Goal: Task Accomplishment & Management: Complete application form

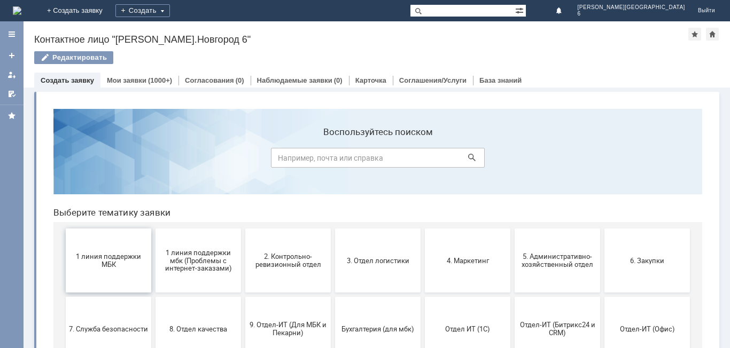
drag, startPoint x: 82, startPoint y: 272, endPoint x: 128, endPoint y: 371, distance: 108.7
click at [82, 272] on button "1 линия поддержки МБК" at bounding box center [108, 261] width 85 height 64
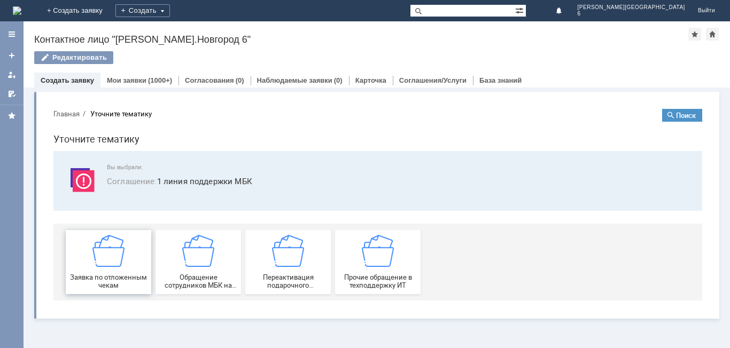
click at [106, 244] on img at bounding box center [108, 251] width 32 height 32
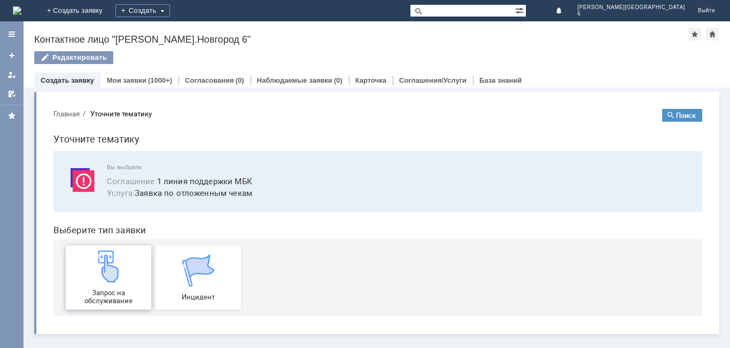
click at [109, 277] on img at bounding box center [108, 266] width 32 height 32
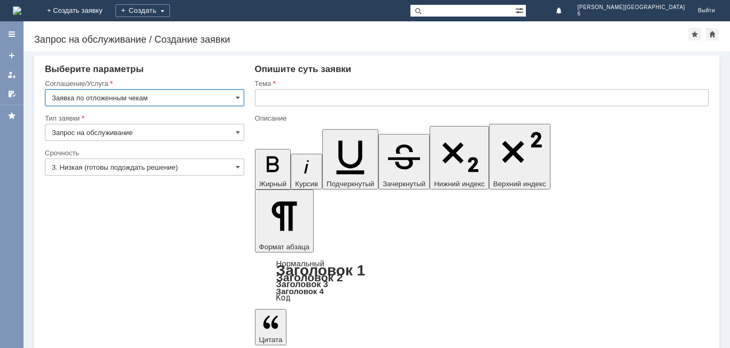
click at [215, 171] on input "3. Низкая (готовы подождать решение)" at bounding box center [144, 167] width 199 height 17
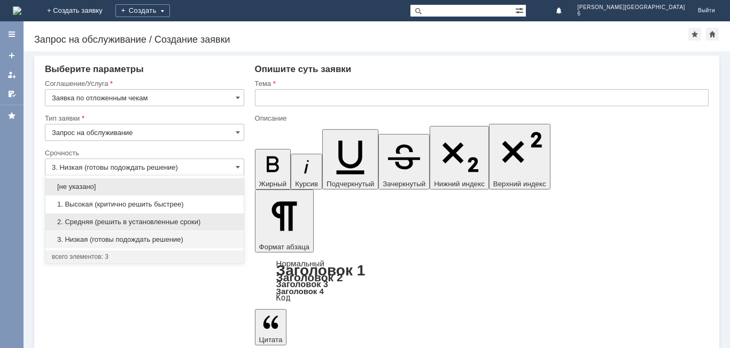
click at [168, 223] on span "2. Средняя (решить в установленные сроки)" at bounding box center [144, 222] width 185 height 9
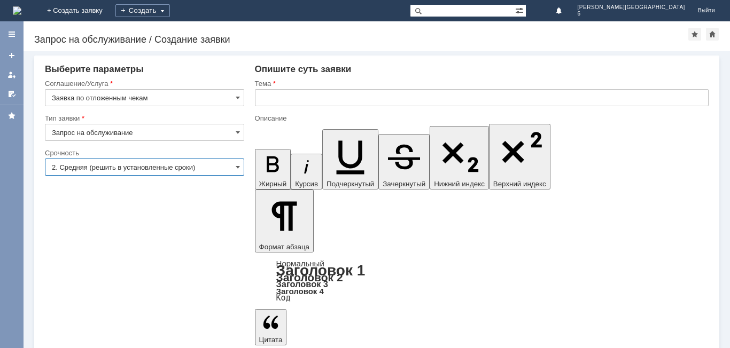
type input "2. Средняя (решить в установленные сроки)"
click at [336, 96] on input "text" at bounding box center [481, 97] width 453 height 17
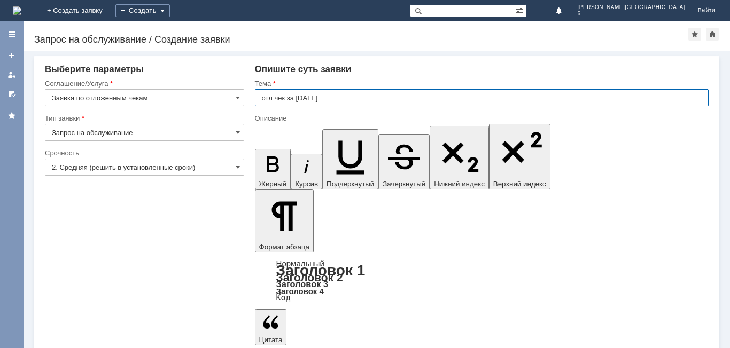
type input "отл чек за [DATE]"
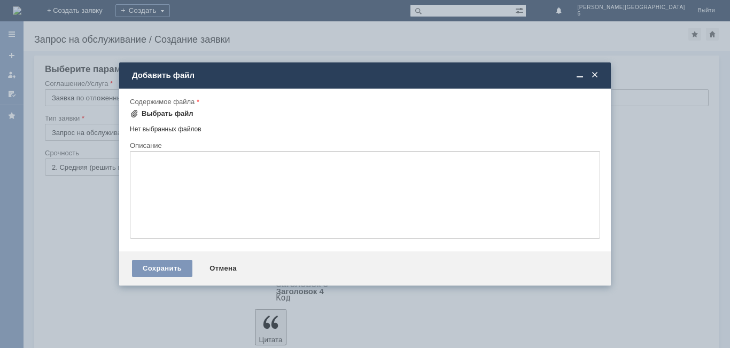
click at [164, 115] on div "Выбрать файл" at bounding box center [168, 113] width 52 height 9
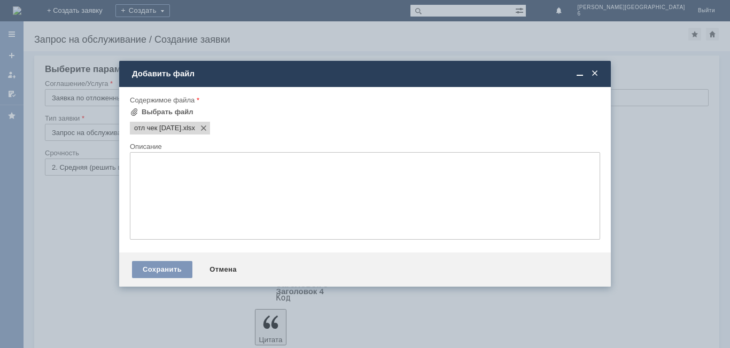
click at [146, 279] on div "Сохранить Отмена" at bounding box center [364, 270] width 491 height 34
click at [153, 268] on div "Сохранить" at bounding box center [162, 269] width 60 height 17
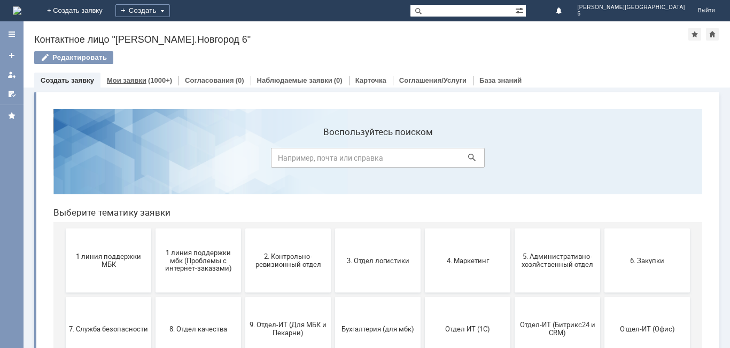
click at [110, 82] on link "Мои заявки" at bounding box center [127, 80] width 40 height 8
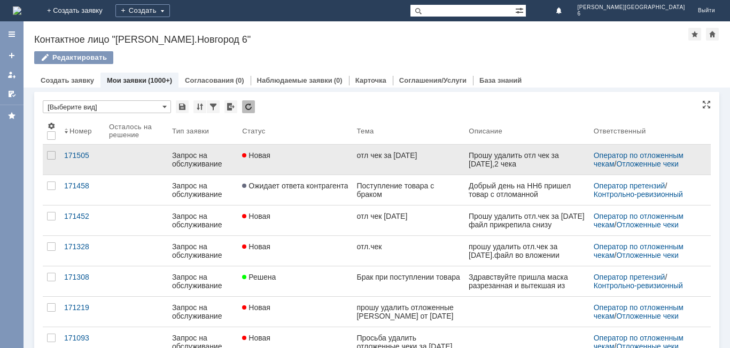
click at [333, 157] on div "Новая" at bounding box center [295, 155] width 106 height 9
